Goal: Book appointment/travel/reservation

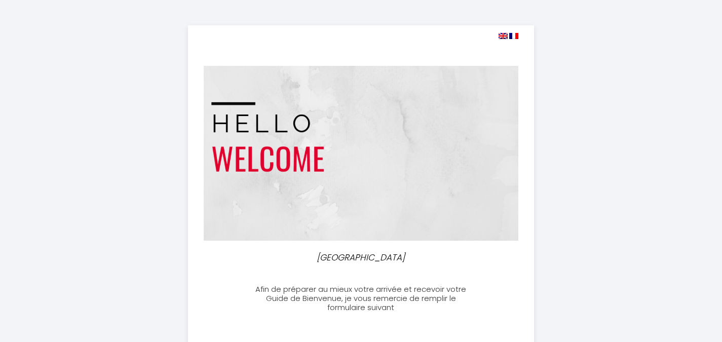
select select
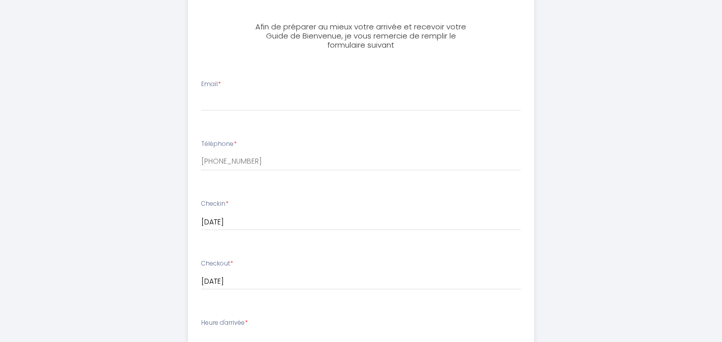
scroll to position [264, 0]
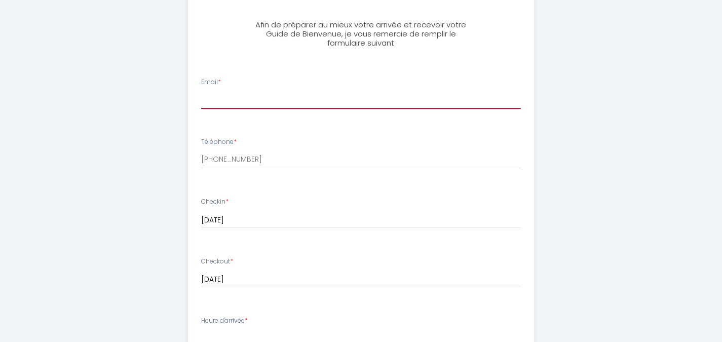
click at [357, 99] on input "Email *" at bounding box center [361, 100] width 320 height 18
type input "L"
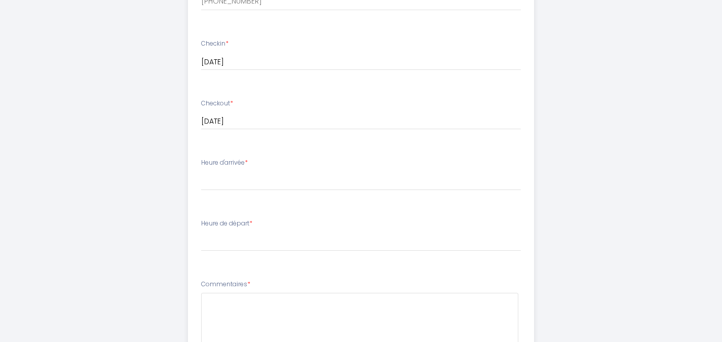
scroll to position [423, 0]
type input "[EMAIL_ADDRESS][DOMAIN_NAME]"
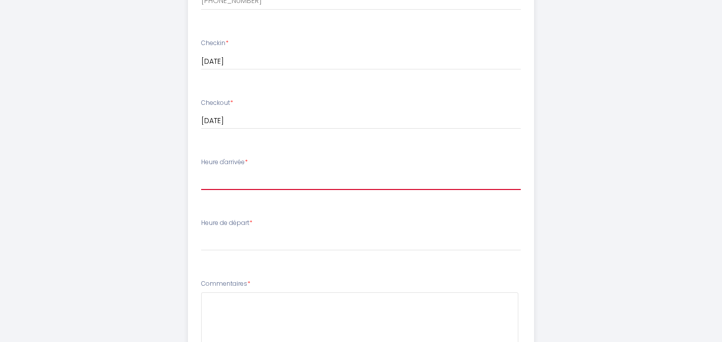
click at [250, 181] on select "15:00 15:30 16:00 16:30 17:00 17:30 18:00 18:30 19:00 19:30 20:00 20:30 21:00 2…" at bounding box center [361, 180] width 320 height 19
select select "15:00"
click at [201, 171] on select "15:00 15:30 16:00 16:30 17:00 17:30 18:00 18:30 19:00 19:30 20:00 20:30 21:00 2…" at bounding box center [361, 180] width 320 height 19
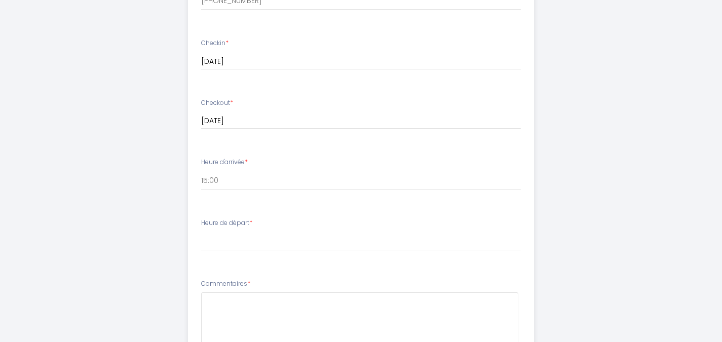
click at [235, 231] on div "Heure de départ * 00:00 00:30 01:00 01:30 02:00 02:30 03:00 03:30 04:00 04:30 0…" at bounding box center [361, 234] width 320 height 32
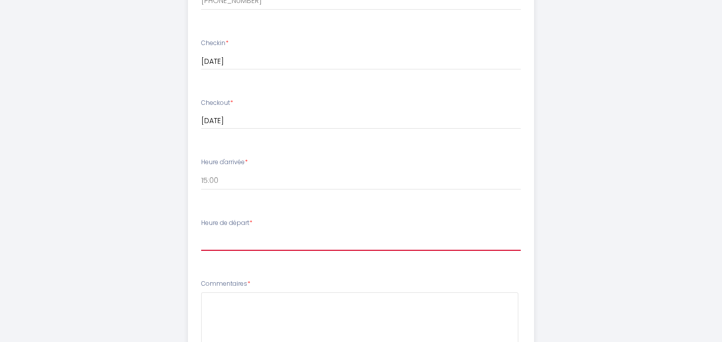
click at [235, 239] on select "00:00 00:30 01:00 01:30 02:00 02:30 03:00 03:30 04:00 04:30 05:00 05:30 06:00 0…" at bounding box center [361, 241] width 320 height 19
select select "11:00"
click at [201, 232] on select "00:00 00:30 01:00 01:30 02:00 02:30 03:00 03:30 04:00 04:30 05:00 05:30 06:00 0…" at bounding box center [361, 241] width 320 height 19
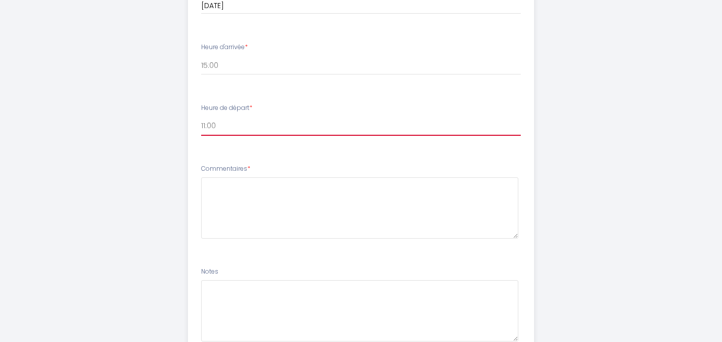
scroll to position [624, 0]
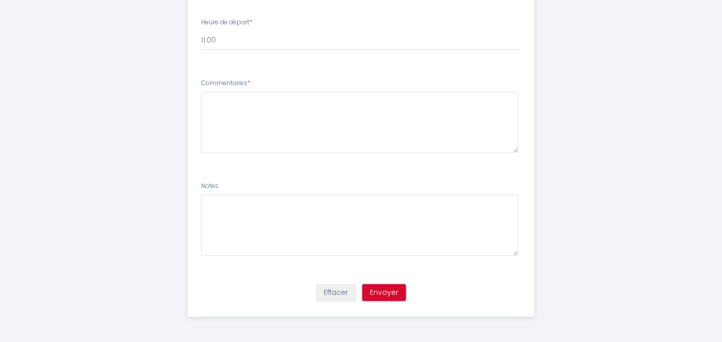
click at [380, 289] on button "Envoyer" at bounding box center [384, 292] width 44 height 17
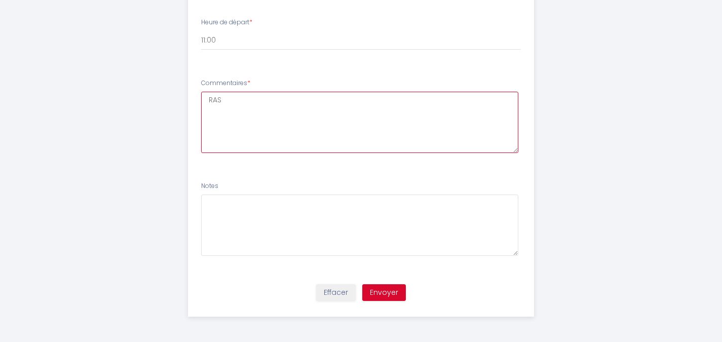
type textarea "RAS"
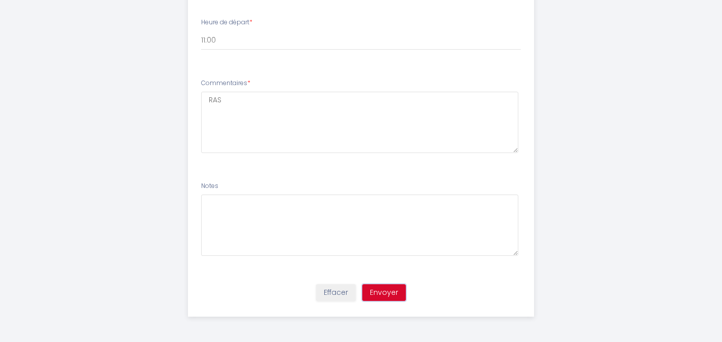
click at [389, 295] on button "Envoyer" at bounding box center [384, 292] width 44 height 17
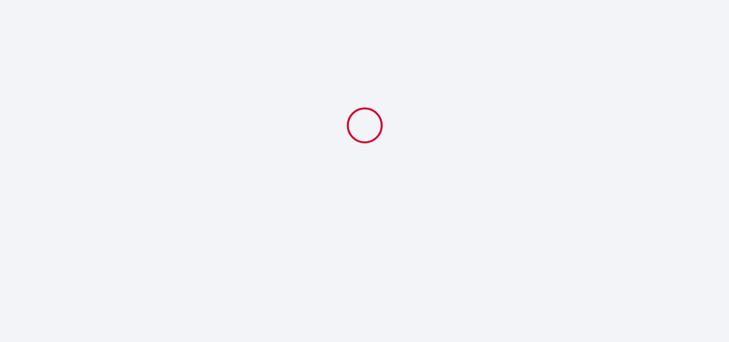
select select "11:00"
